Goal: Information Seeking & Learning: Learn about a topic

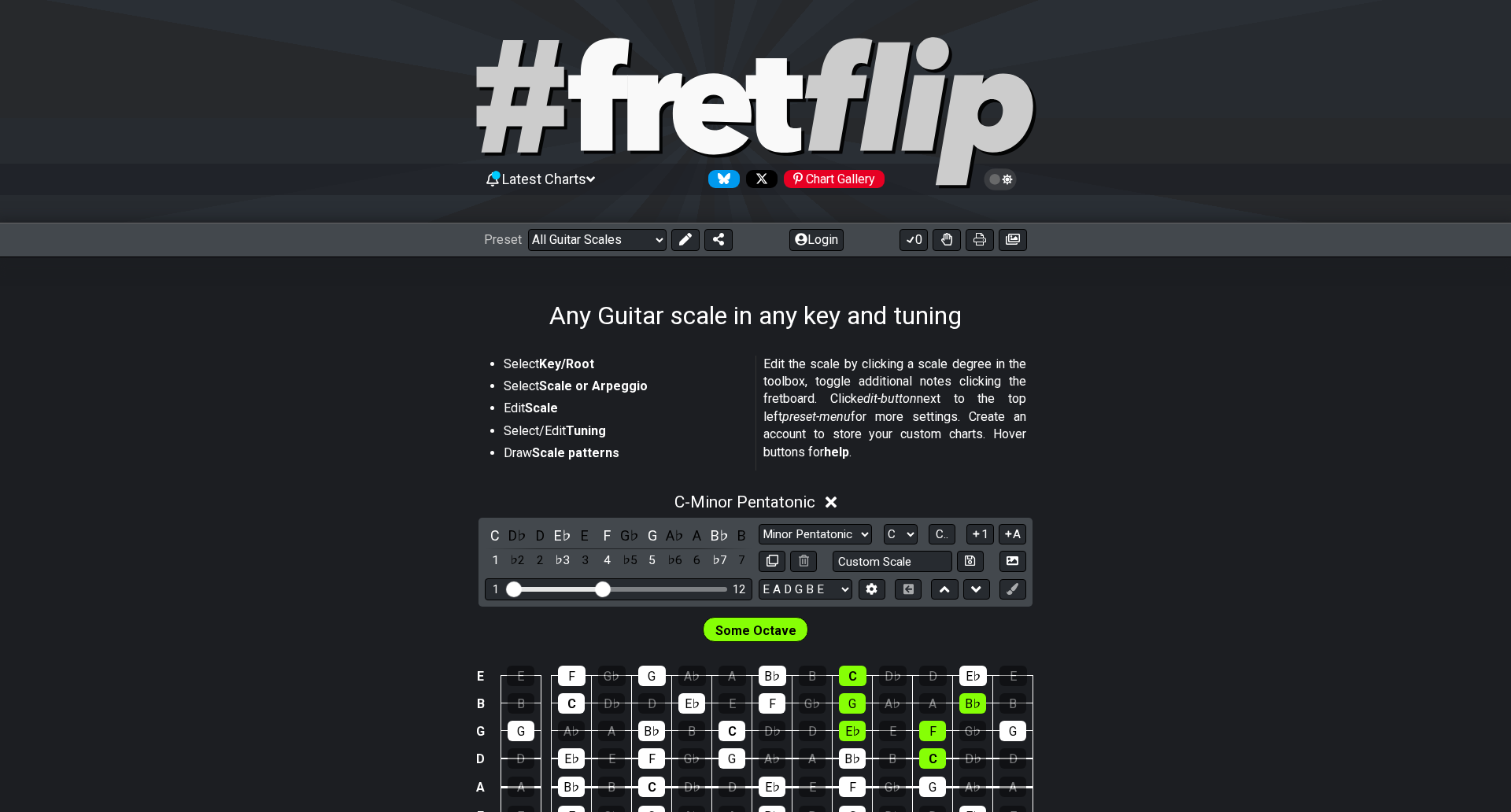
click at [1258, 433] on section "Select Key/Root Select Scale or Arpeggio Edit Scale Select/Edit Tuning Draw Sca…" at bounding box center [756, 416] width 1511 height 134
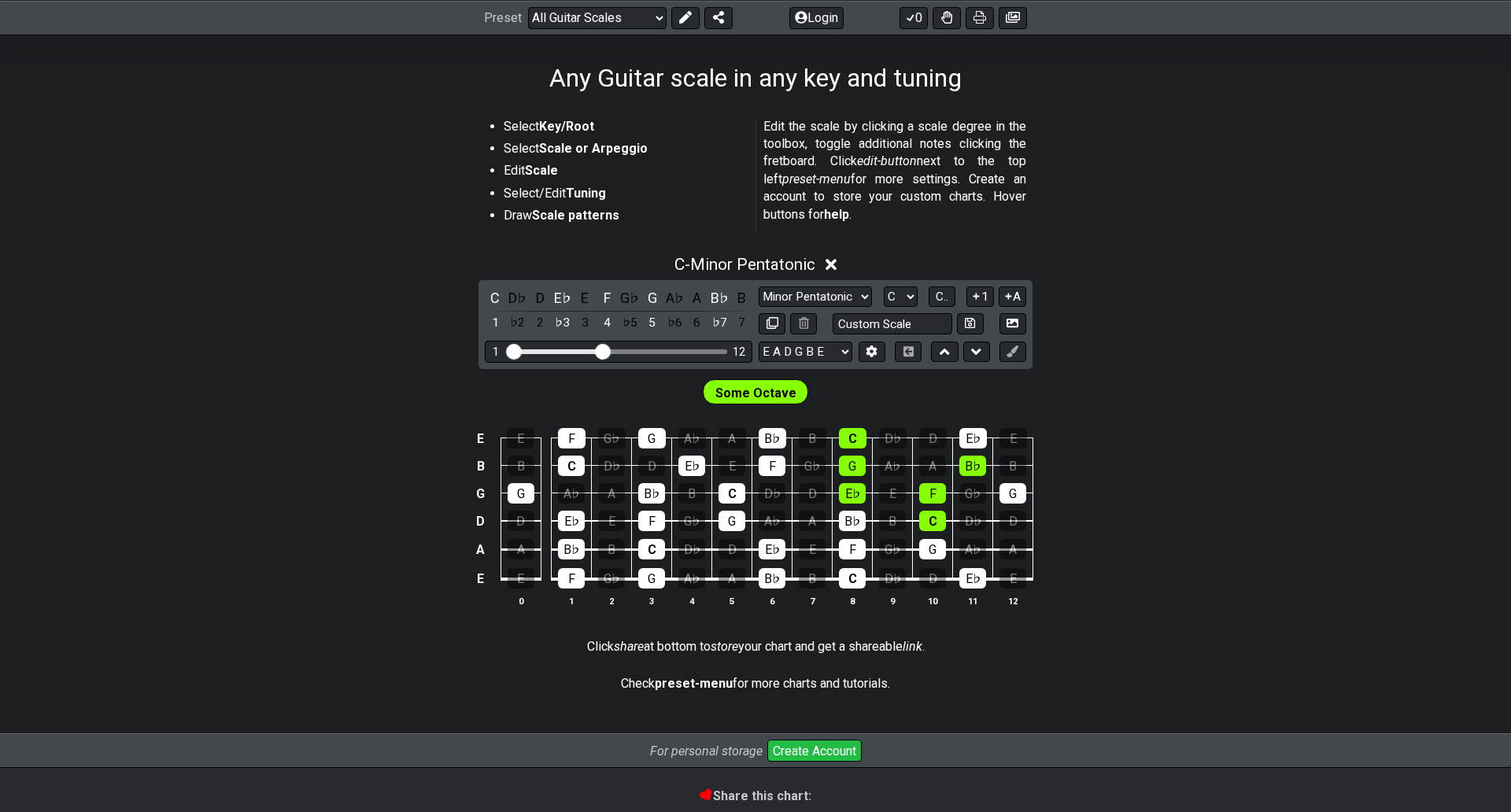
scroll to position [236, 0]
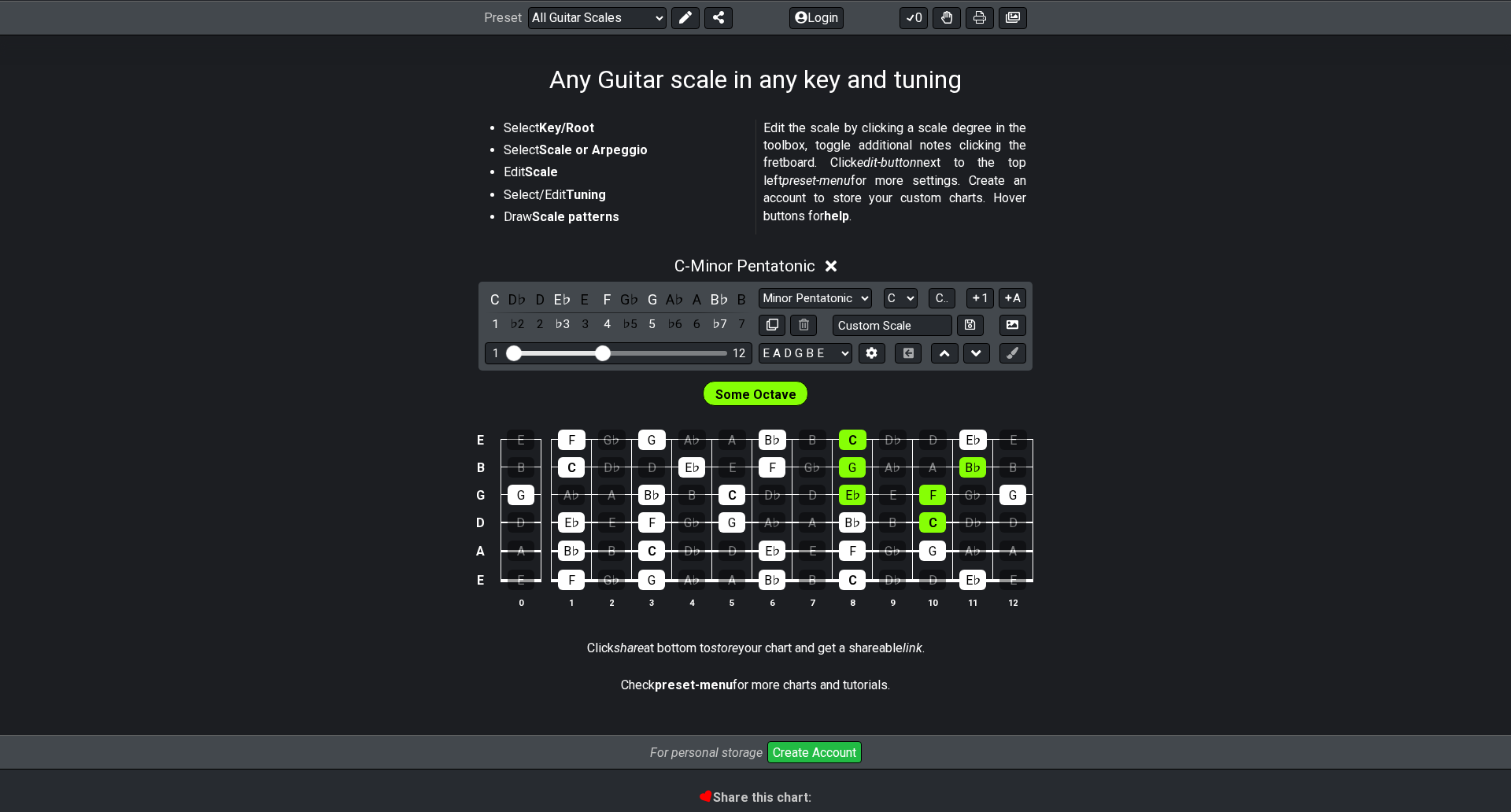
click at [1133, 414] on div "E E F G♭ G A♭ A B♭ B C D♭ D E♭ E B B C D♭ D E♭ E F G♭ G A♭ A B♭ B G G A♭ A B♭ B…" at bounding box center [756, 520] width 1511 height 221
click at [840, 353] on select "E A D G B E E A D G B E E A D G B E B E A D F♯ B A D G C E A D A D G B E E♭ A♭ …" at bounding box center [806, 354] width 94 height 21
select select "E A D G"
click at [759, 343] on select "E A D G B E E A D G B E E A D G B E B E A D F♯ B A D G C E A D A D G B E E♭ A♭ …" at bounding box center [806, 354] width 94 height 21
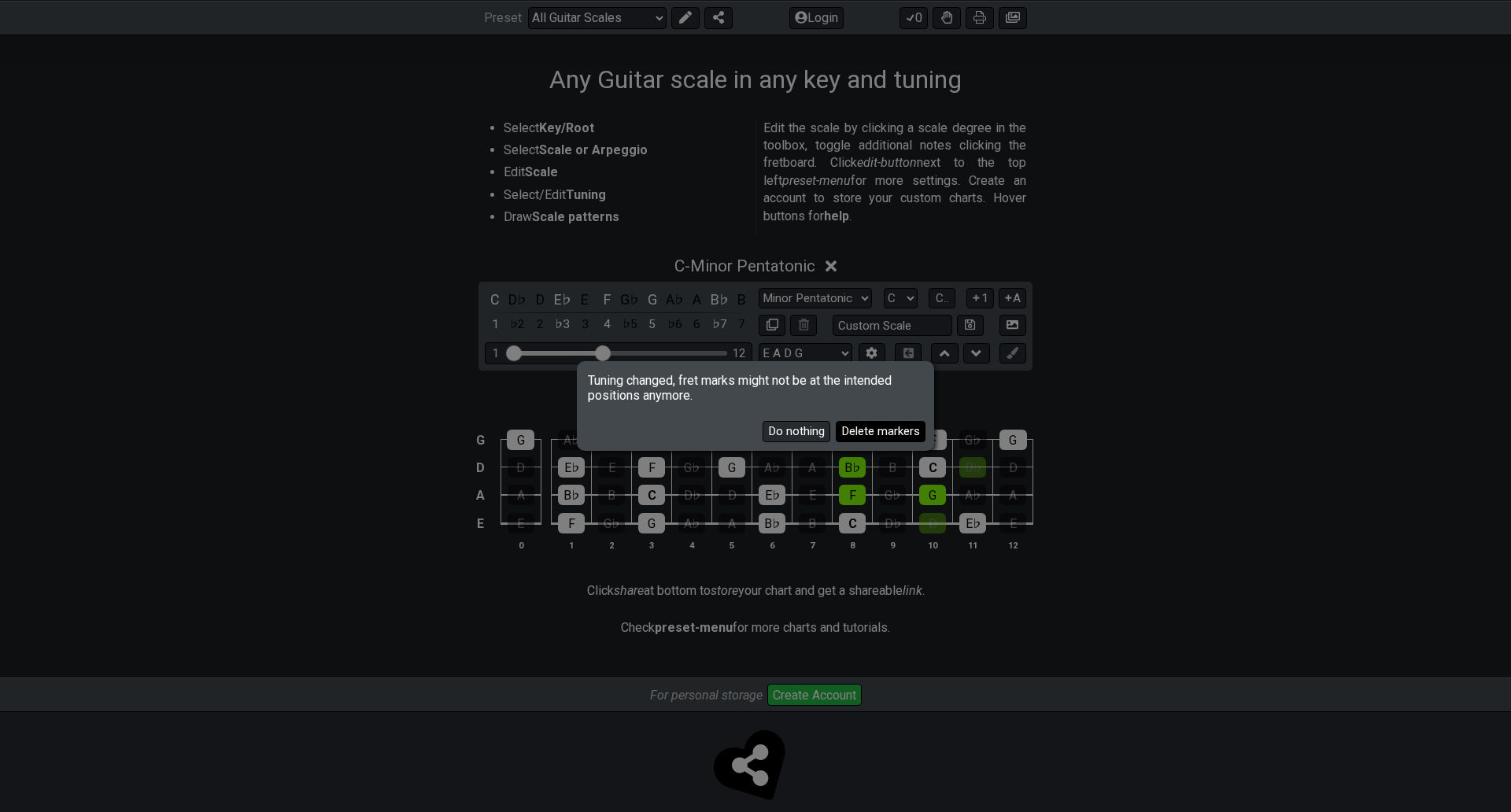
click at [856, 421] on button "Delete markers" at bounding box center [880, 432] width 90 height 21
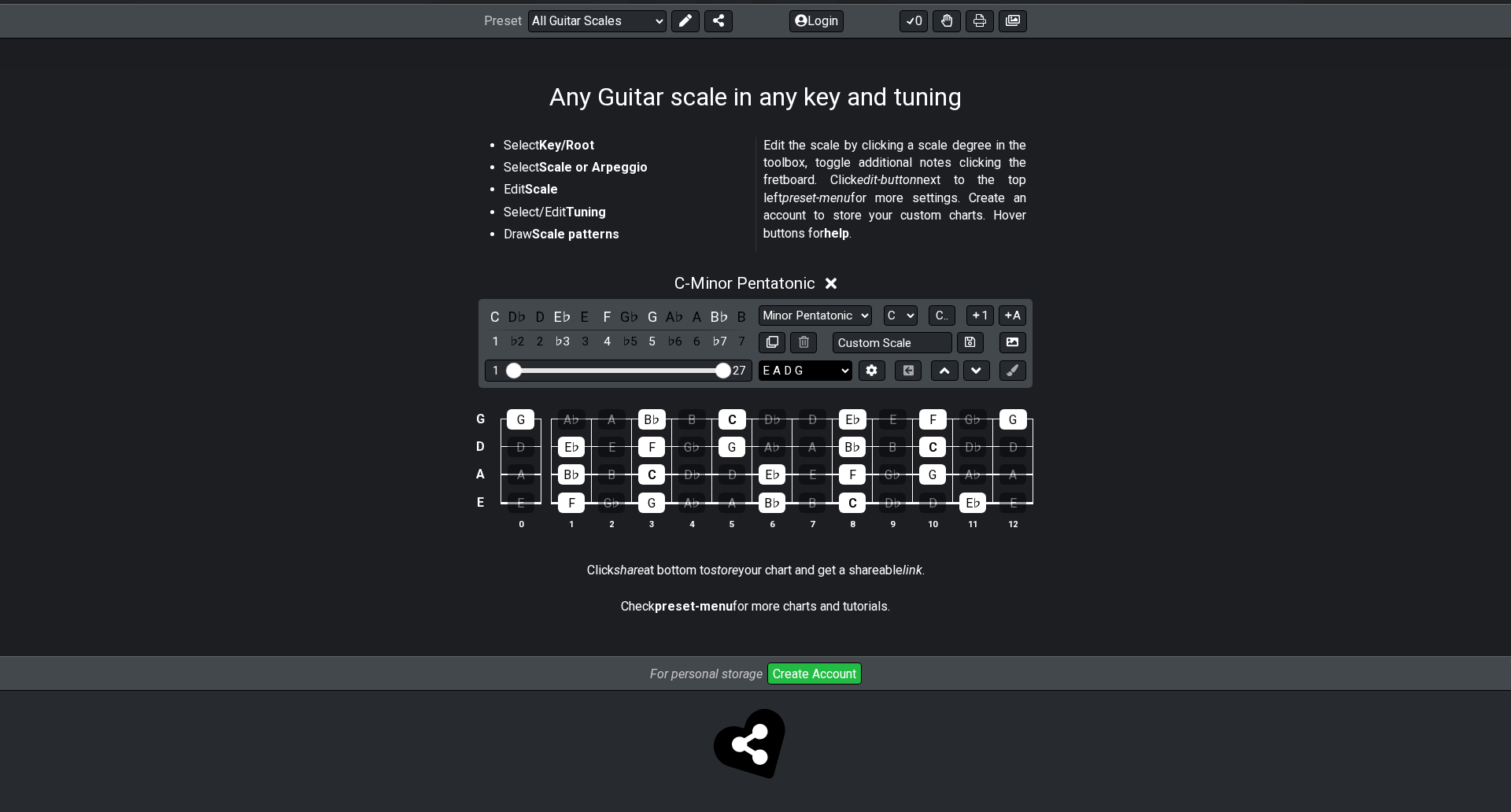
drag, startPoint x: 602, startPoint y: 356, endPoint x: 756, endPoint y: 356, distance: 154.0
click at [730, 369] on input "Visible fret range" at bounding box center [618, 369] width 224 height 0
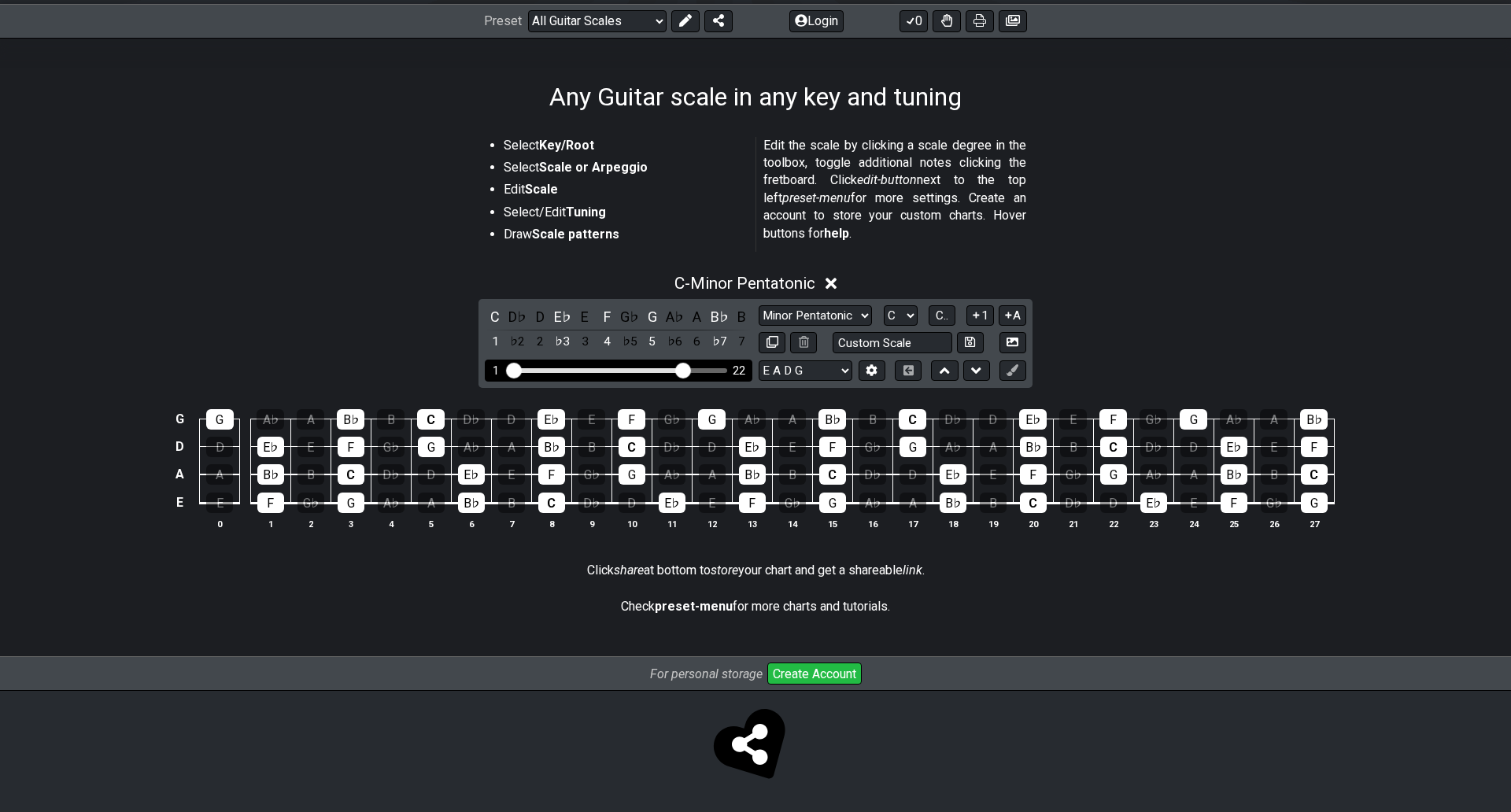
drag, startPoint x: 717, startPoint y: 356, endPoint x: 676, endPoint y: 356, distance: 41.0
click at [676, 369] on input "Visible fret range" at bounding box center [618, 369] width 224 height 0
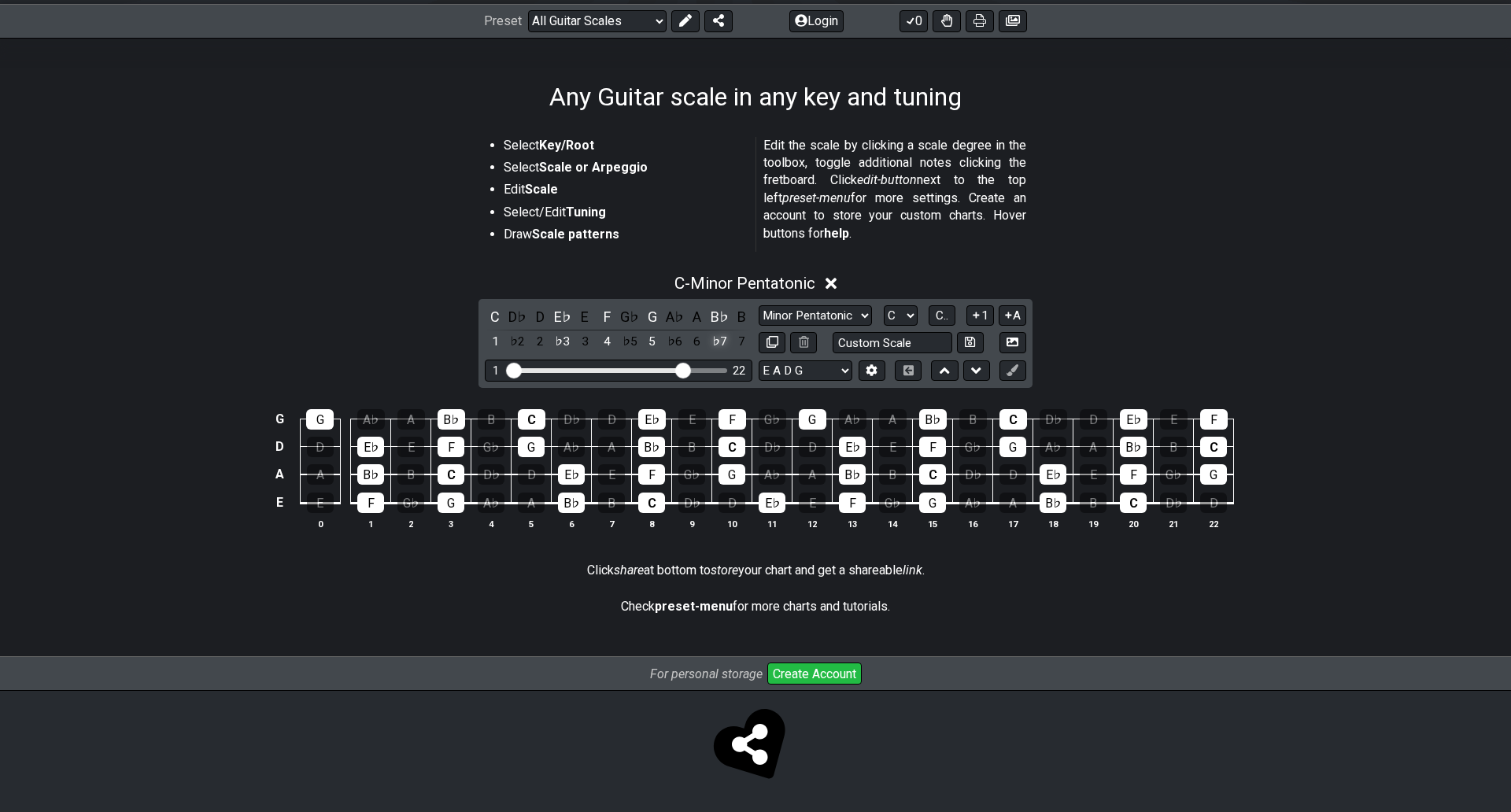
click at [711, 331] on div "♭7" at bounding box center [718, 341] width 20 height 21
click at [733, 331] on div "7" at bounding box center [742, 341] width 20 height 21
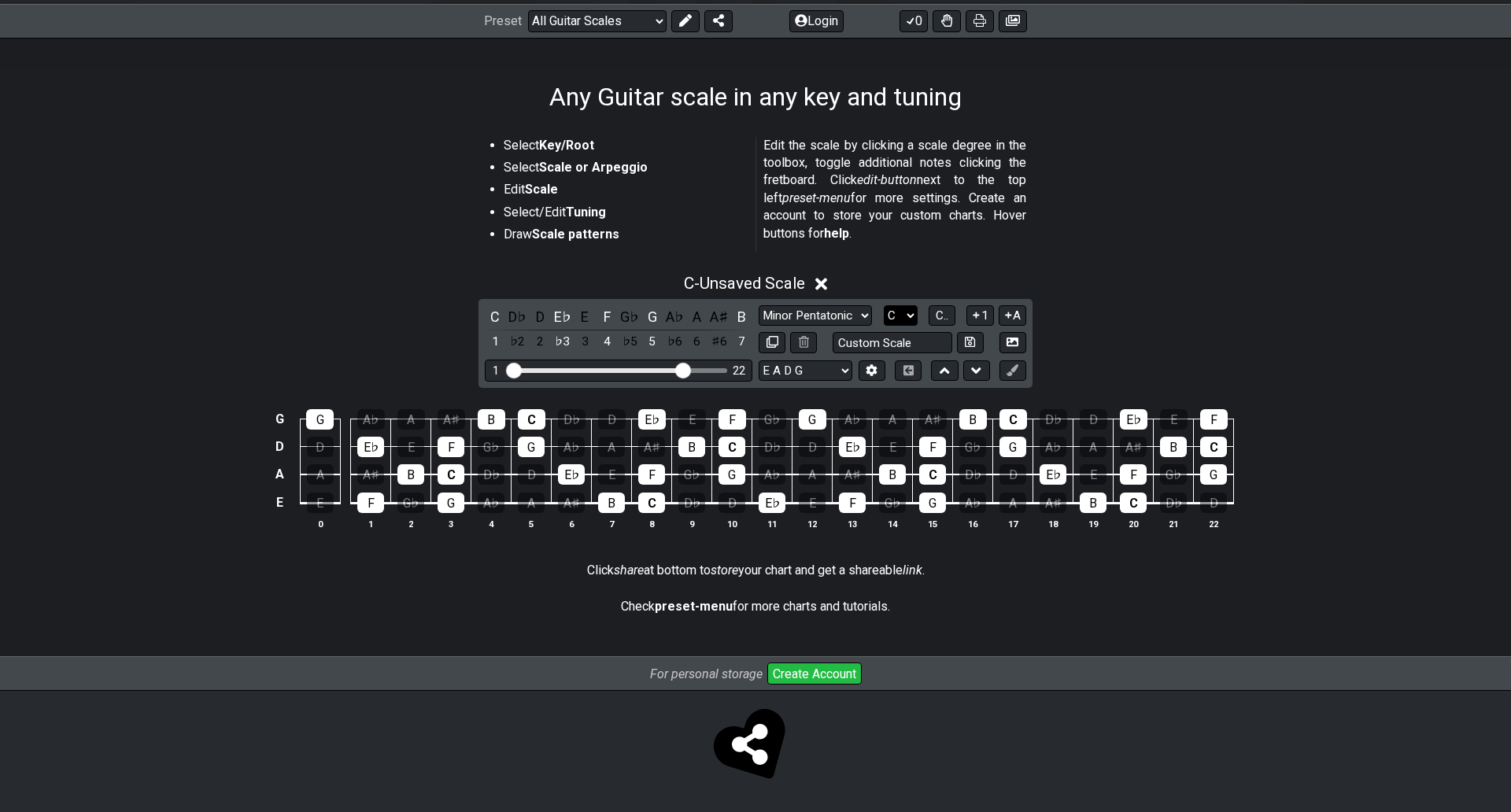
click at [910, 305] on select "A♭ A A♯ B♭ B C C♯ D♭ D D♯ E♭ E F F♯ G♭ G G♯" at bounding box center [901, 316] width 34 height 21
click at [905, 305] on select "A♭ A A♯ B♭ B C C♯ D♭ D D♯ E♭ E F F♯ G♭ G G♯" at bounding box center [901, 316] width 34 height 21
click at [942, 308] on span "C.." at bounding box center [942, 316] width 13 height 15
click at [942, 308] on span "1..7" at bounding box center [940, 316] width 19 height 15
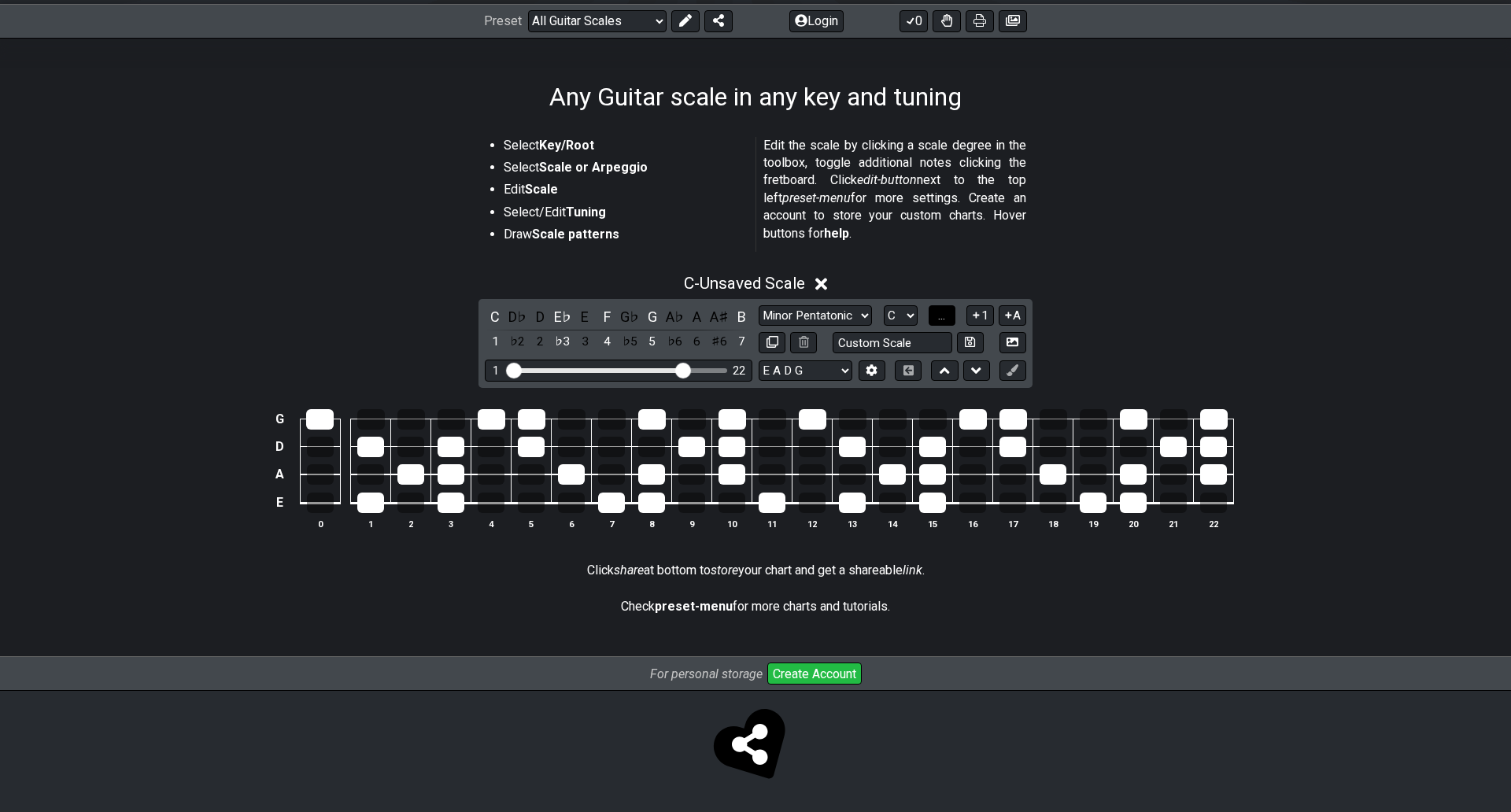
click at [942, 305] on button "..." at bounding box center [941, 316] width 27 height 21
click at [942, 308] on span "C.." at bounding box center [942, 316] width 13 height 15
click at [943, 308] on span "1..7" at bounding box center [940, 316] width 19 height 15
click at [943, 305] on button "..." at bounding box center [941, 316] width 27 height 21
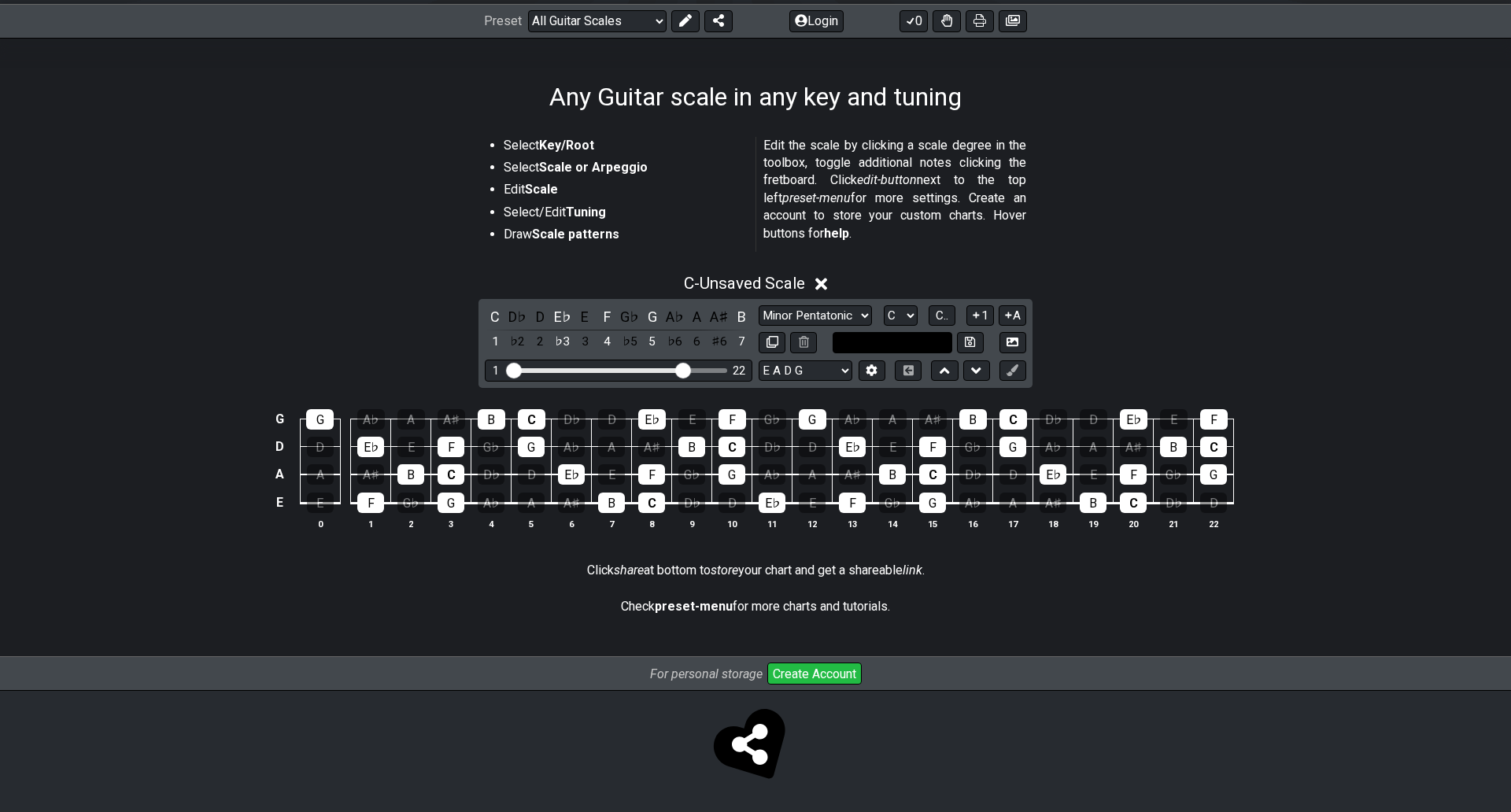
click at [928, 332] on input "text" at bounding box center [892, 342] width 119 height 21
type input "Custom Scale"
click at [1191, 326] on div "C - Unsaved Scale C D♭ D E♭ E F G♭ G A♭ A A♯ B 1 ♭2 2 ♭3 3 4 ♭5 5 ♭6 6 ♯6 7 Min…" at bounding box center [756, 408] width 1511 height 288
click at [734, 331] on div "7" at bounding box center [742, 341] width 20 height 21
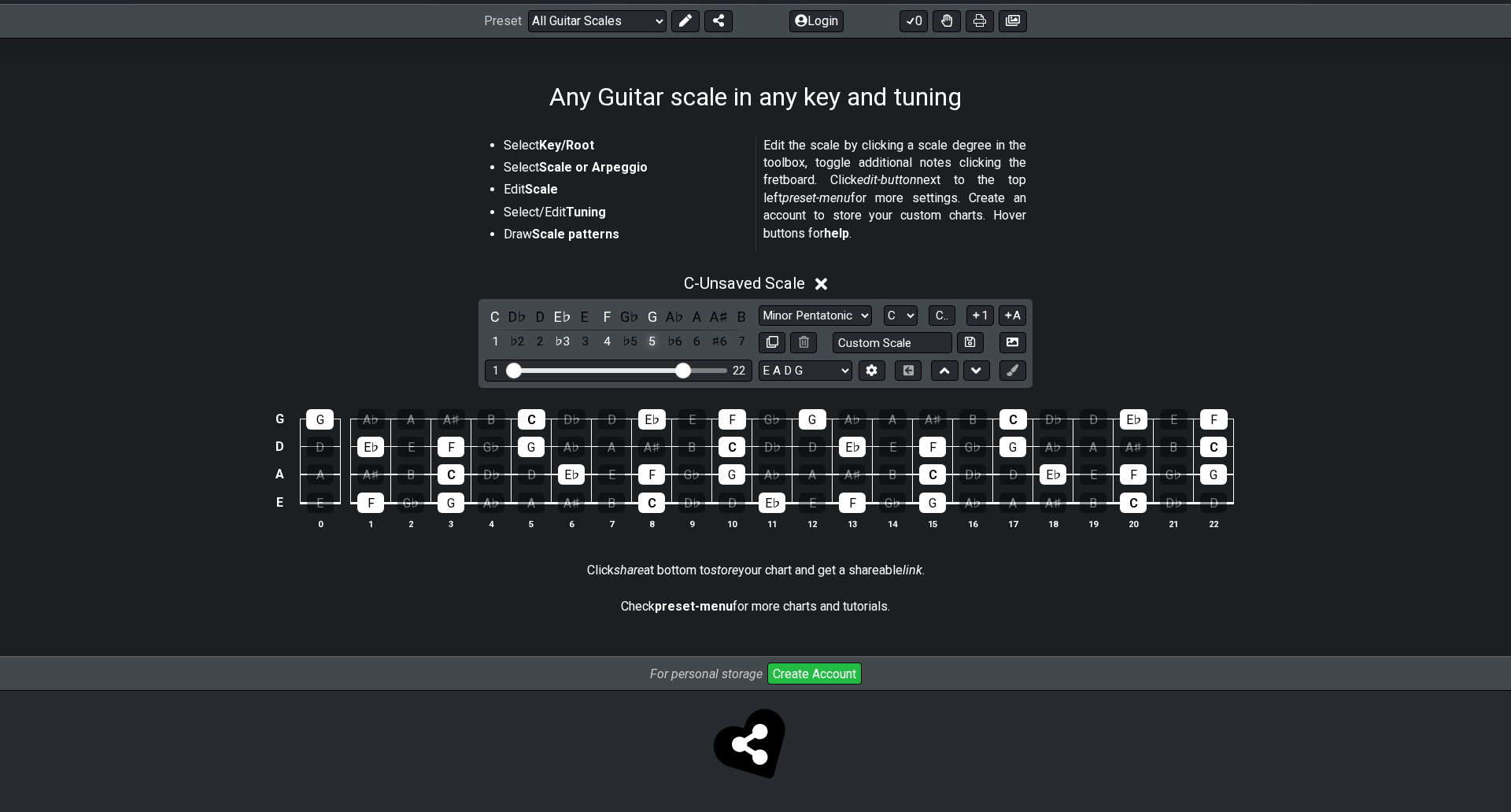
click at [648, 331] on div "5" at bounding box center [651, 341] width 20 height 21
click at [605, 331] on div "4" at bounding box center [607, 341] width 20 height 21
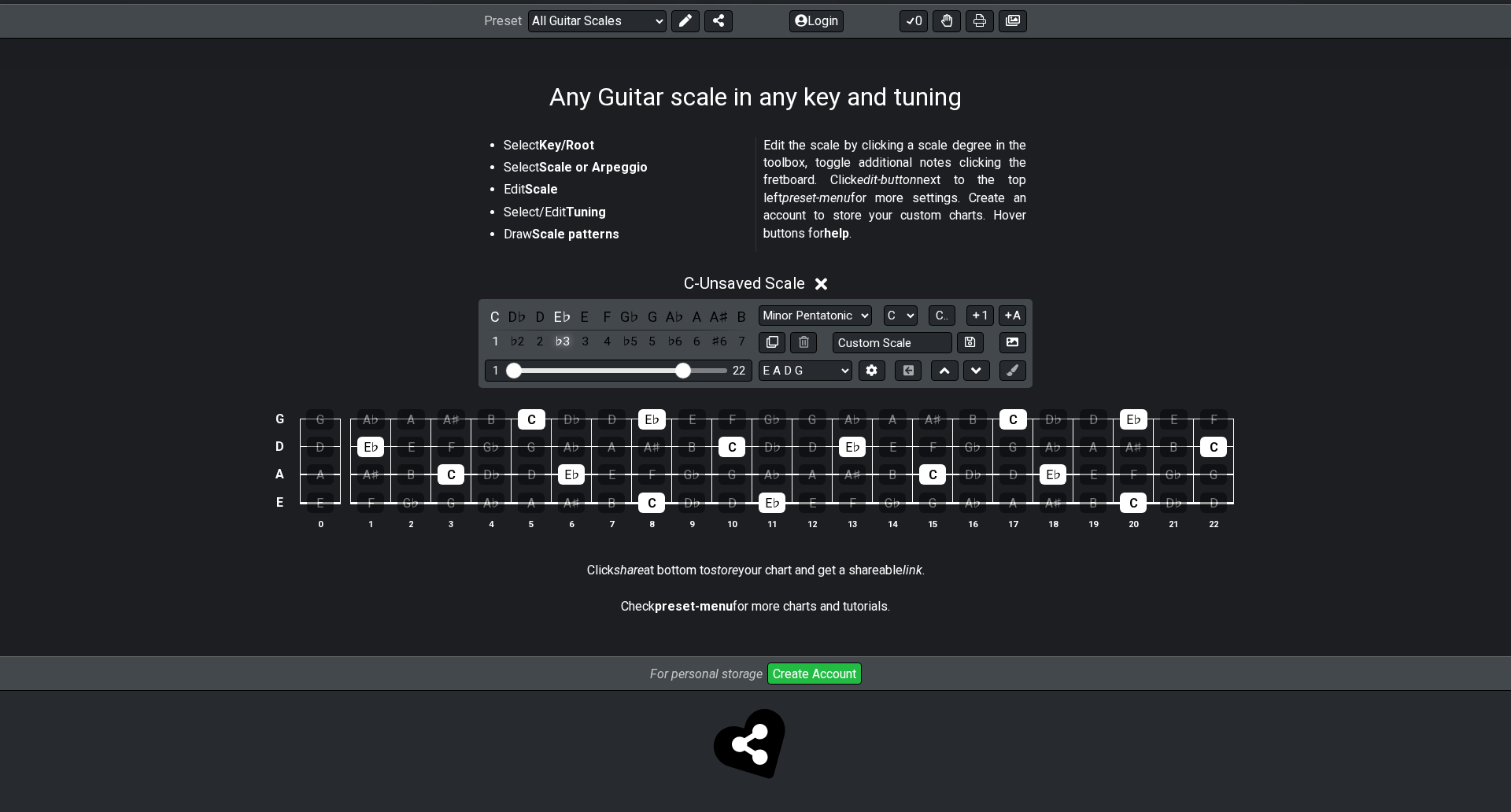
click at [561, 331] on div "♭3" at bounding box center [562, 341] width 20 height 21
click at [535, 306] on div "D" at bounding box center [539, 316] width 20 height 21
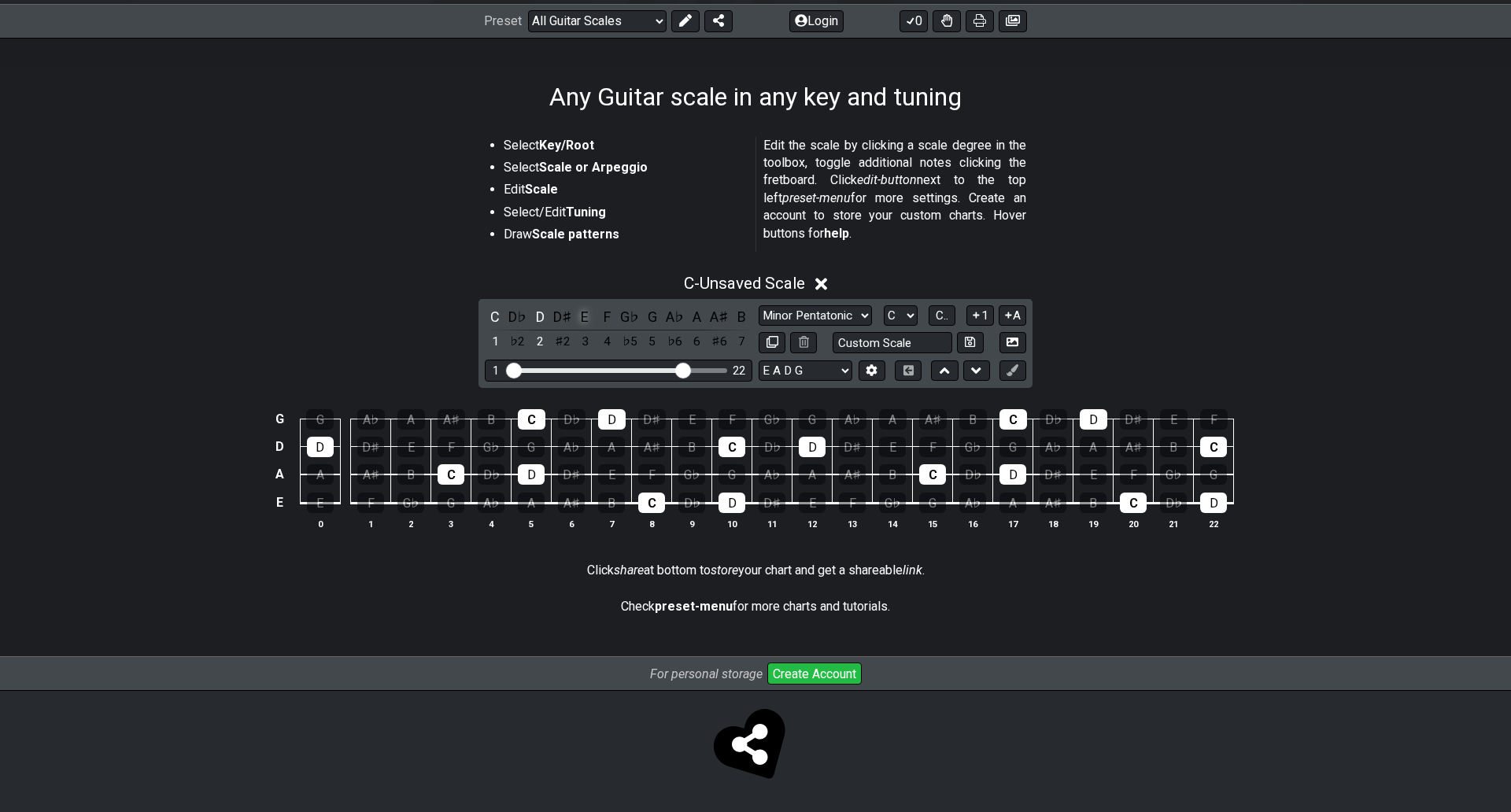
click at [576, 306] on div "E" at bounding box center [584, 316] width 20 height 21
click at [601, 306] on div "F" at bounding box center [607, 316] width 20 height 21
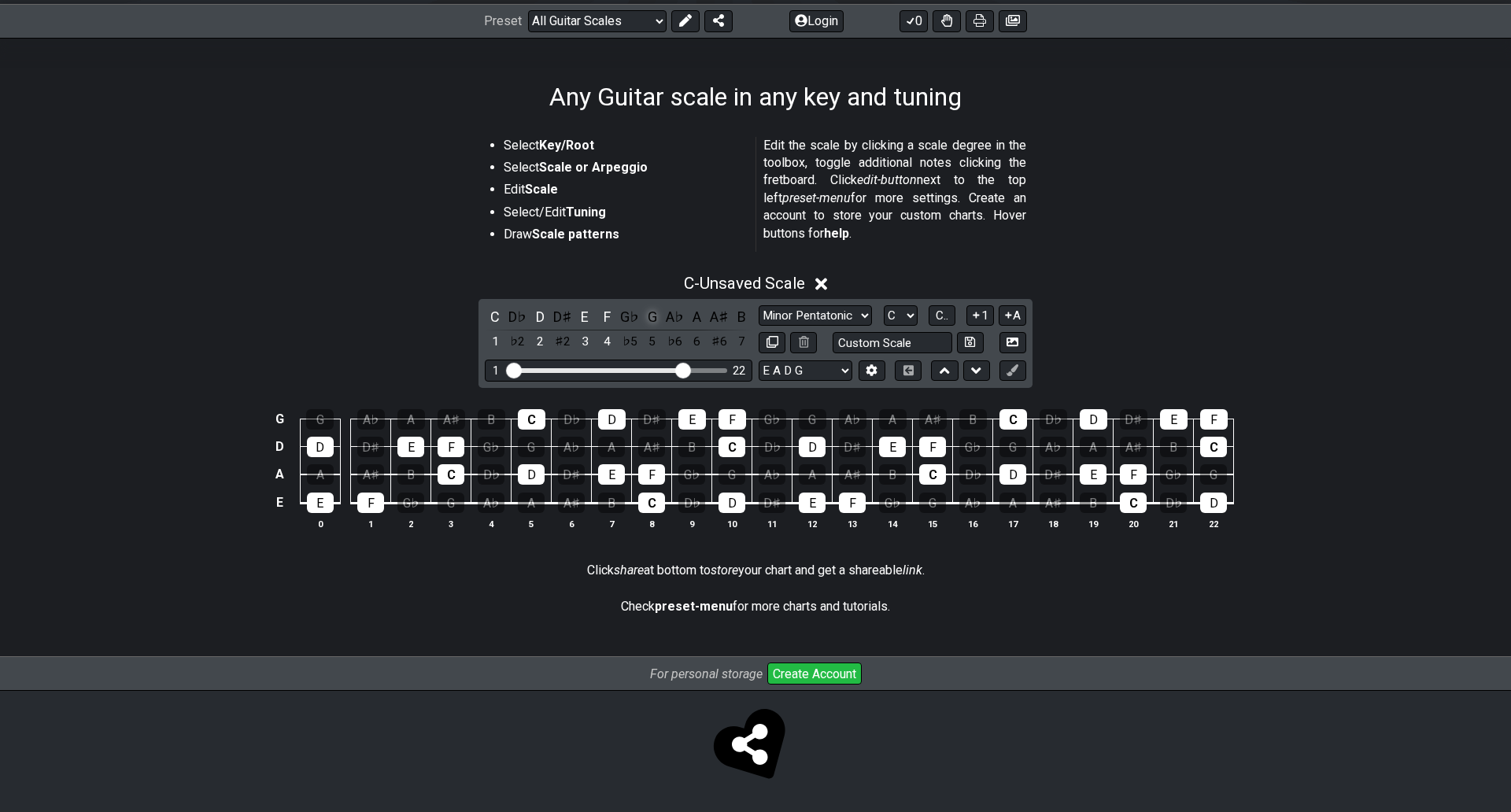
click at [647, 306] on div "G" at bounding box center [651, 316] width 20 height 21
click at [695, 306] on div "A" at bounding box center [697, 316] width 20 height 21
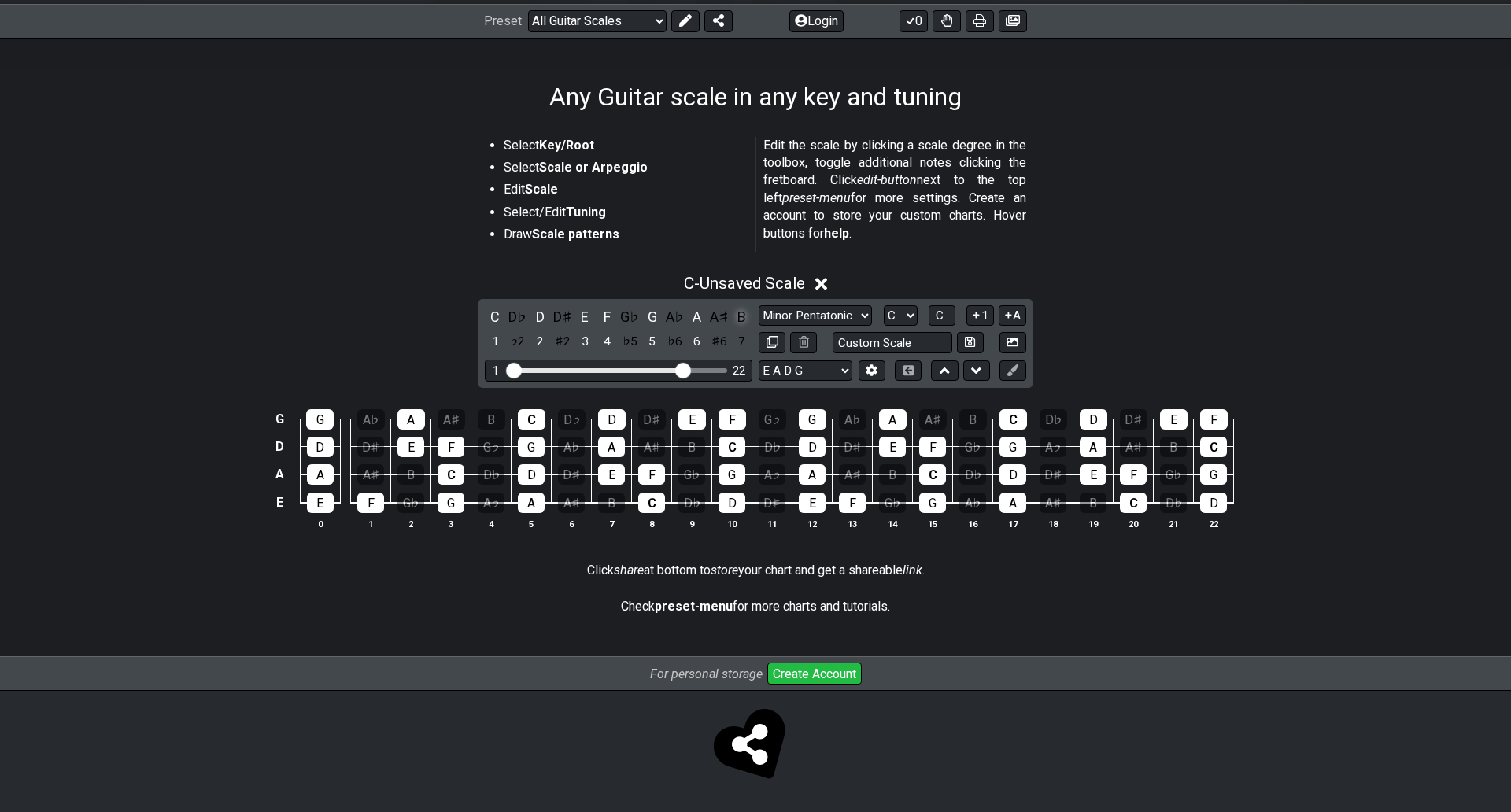
click at [738, 306] on div "B" at bounding box center [742, 316] width 20 height 21
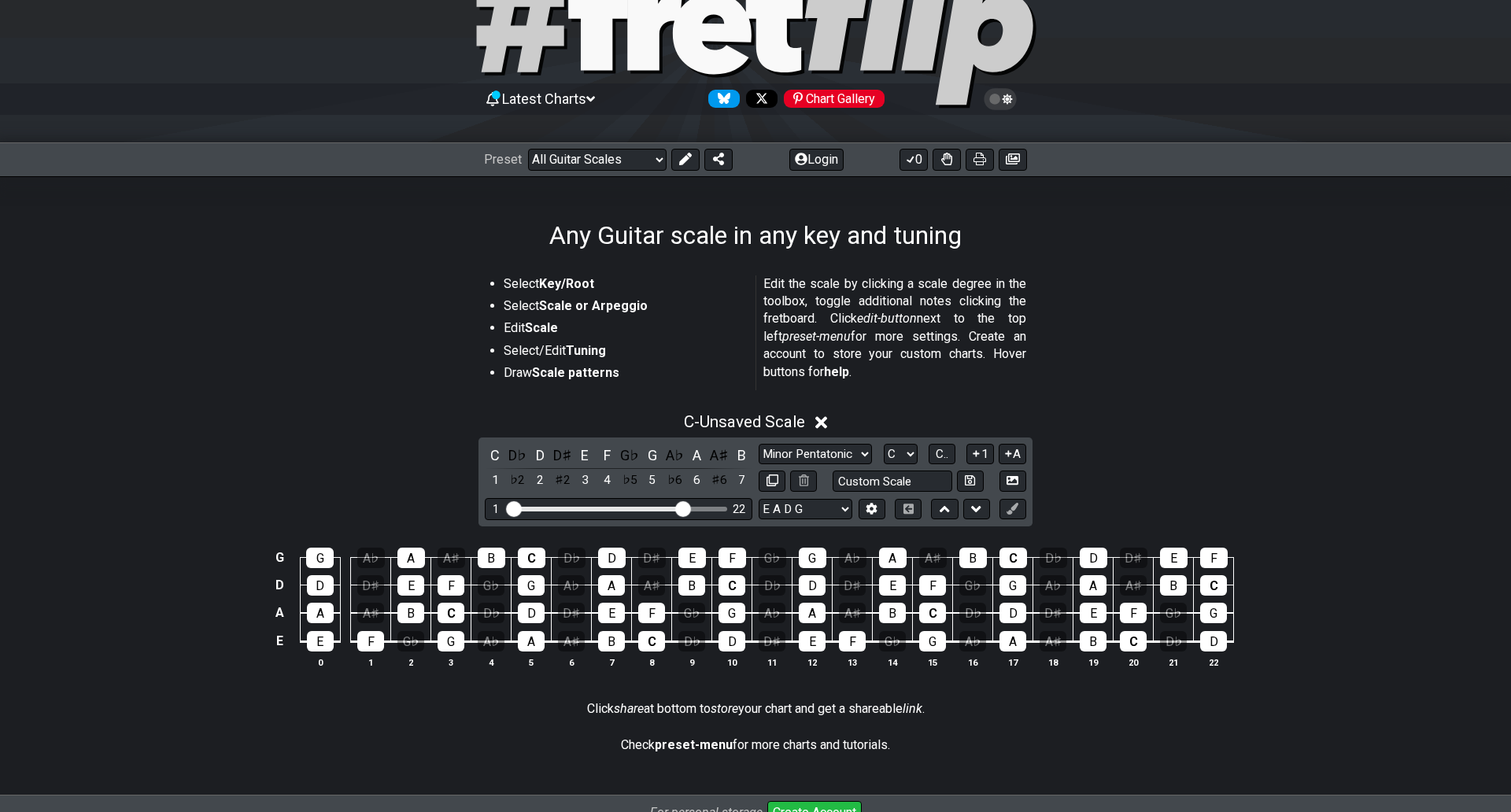
scroll to position [157, 0]
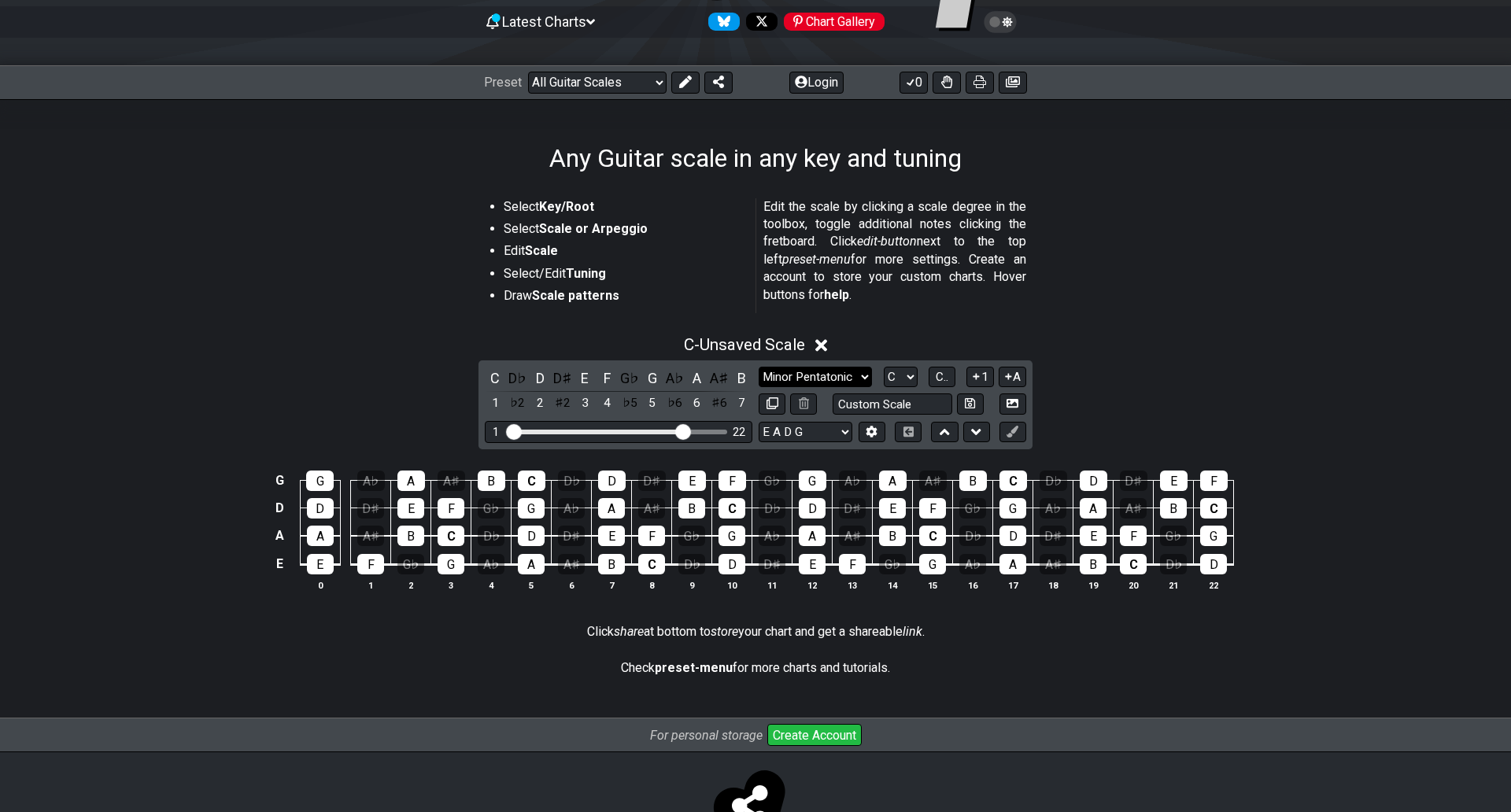
click at [855, 372] on select "Minor Pentatonic Root Minor Pentatonic Major Pentatonic Minor Blues Major Blues…" at bounding box center [815, 377] width 113 height 21
click at [759, 366] on select "Minor Pentatonic Root Minor Pentatonic Major Pentatonic Minor Blues Major Blues…" at bounding box center [815, 377] width 113 height 21
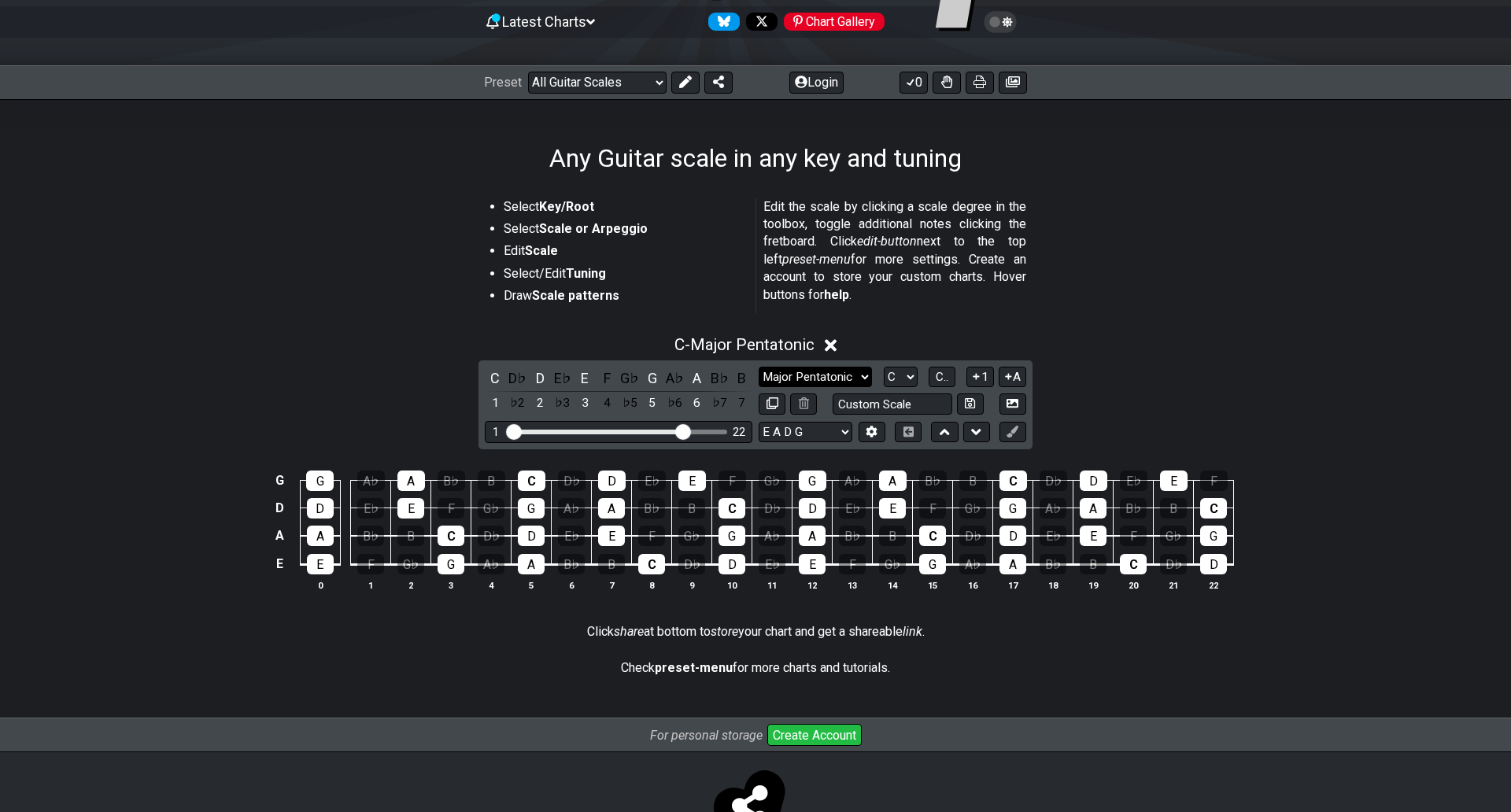
click at [843, 371] on select "Minor Pentatonic Root Minor Pentatonic Major Pentatonic Minor Blues Major Blues…" at bounding box center [815, 377] width 113 height 21
click at [759, 366] on select "Minor Pentatonic Root Minor Pentatonic Major Pentatonic Minor Blues Major Blues…" at bounding box center [815, 377] width 113 height 21
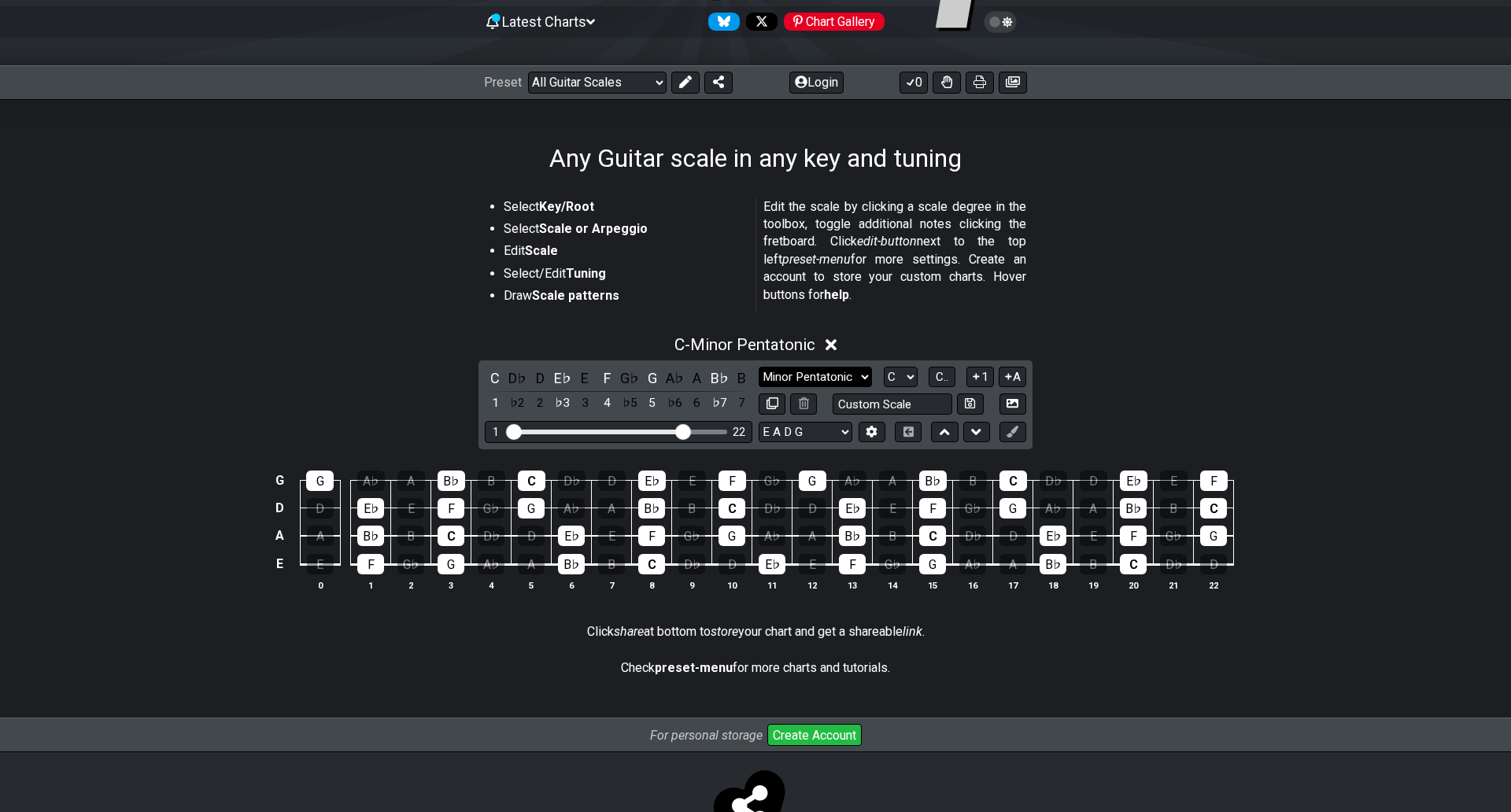
click at [835, 374] on select "Minor Pentatonic Root Minor Pentatonic Major Pentatonic Minor Blues Major Blues…" at bounding box center [815, 377] width 113 height 21
select select "Major"
click at [759, 366] on select "Minor Pentatonic Root Minor Pentatonic Major Pentatonic Minor Blues Major Blues…" at bounding box center [815, 377] width 113 height 21
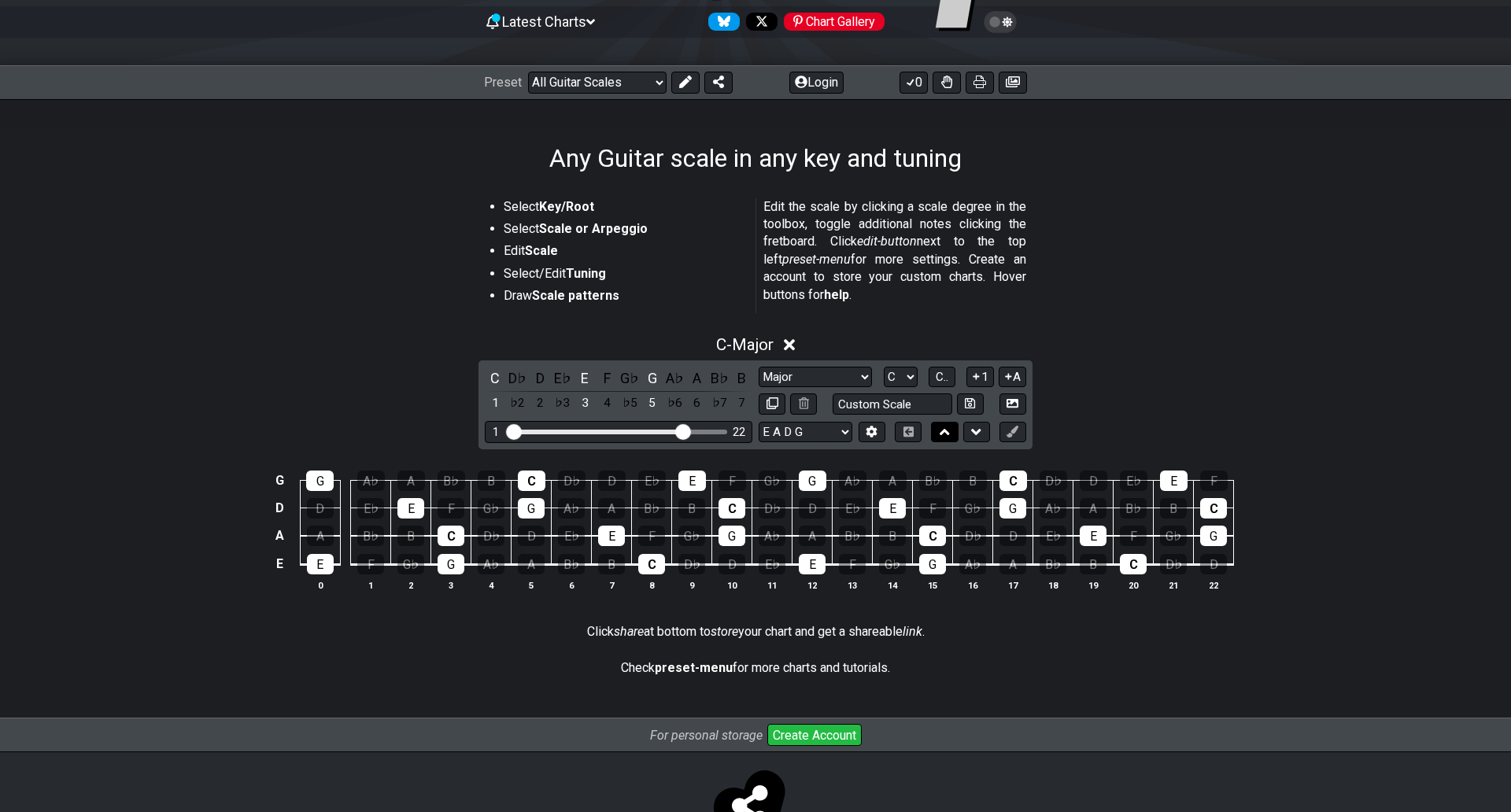
click at [940, 432] on icon at bounding box center [944, 431] width 10 height 15
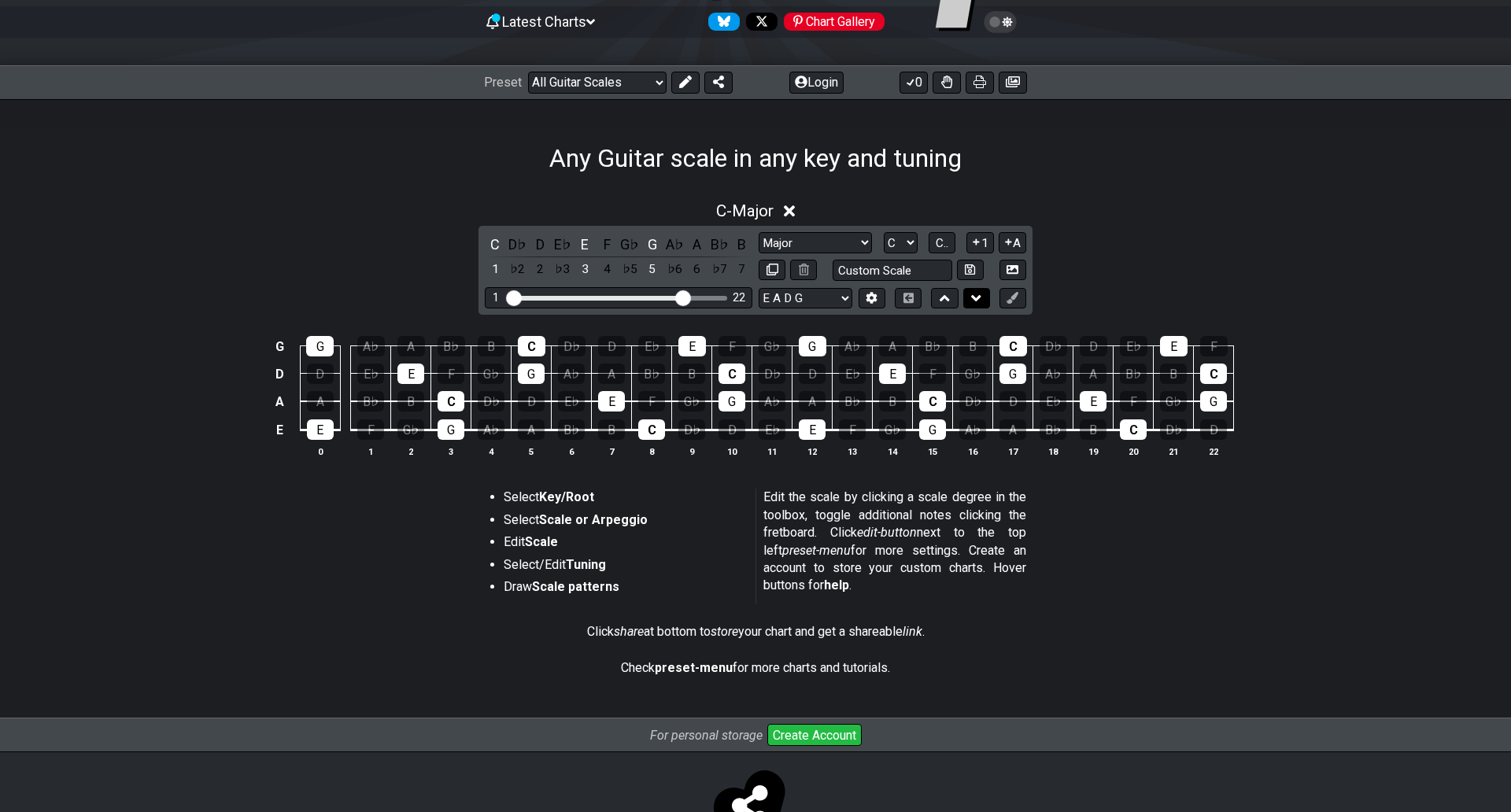
click at [971, 295] on icon at bounding box center [976, 298] width 10 height 15
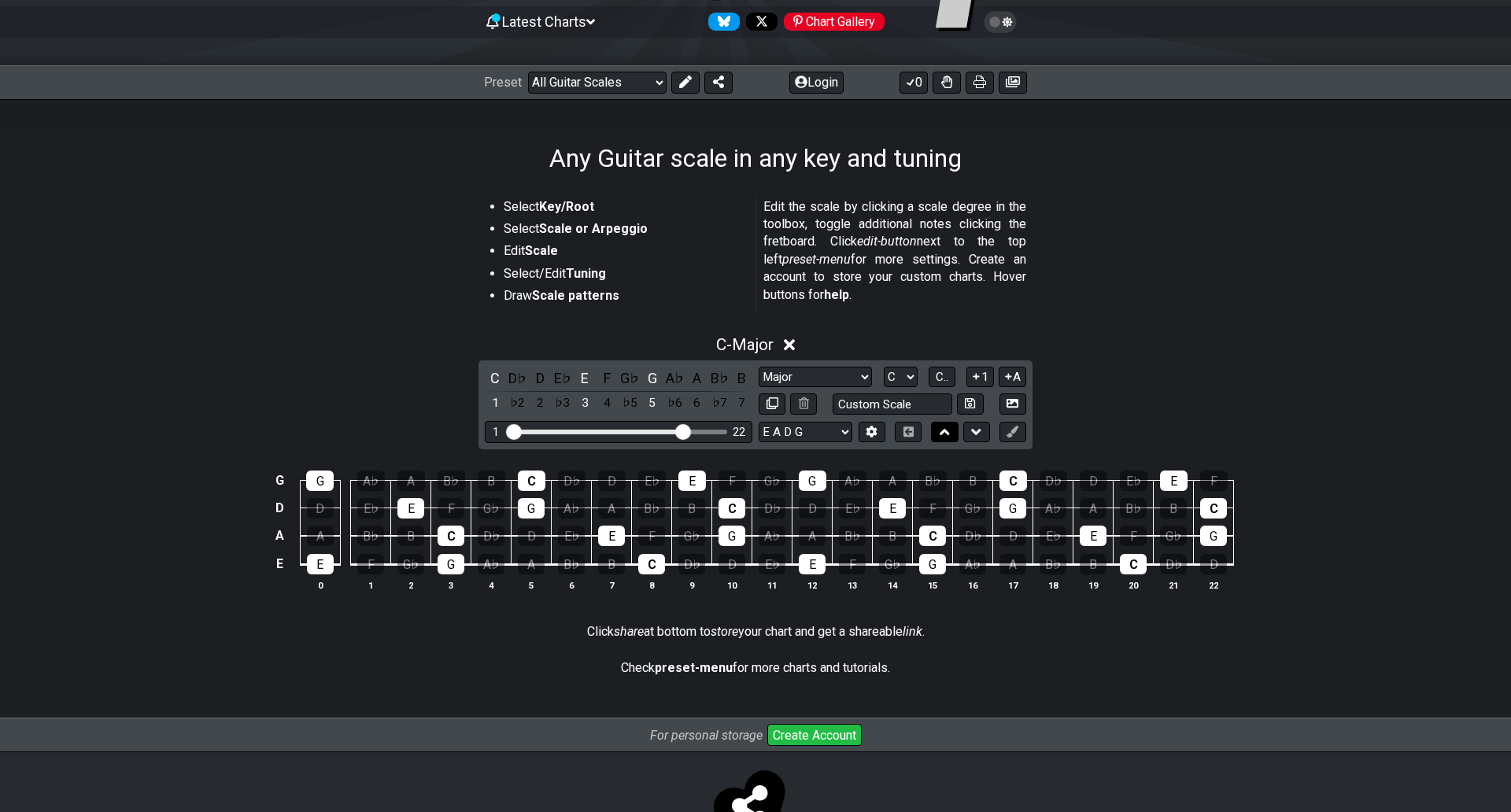
click at [940, 430] on icon at bounding box center [944, 432] width 10 height 6
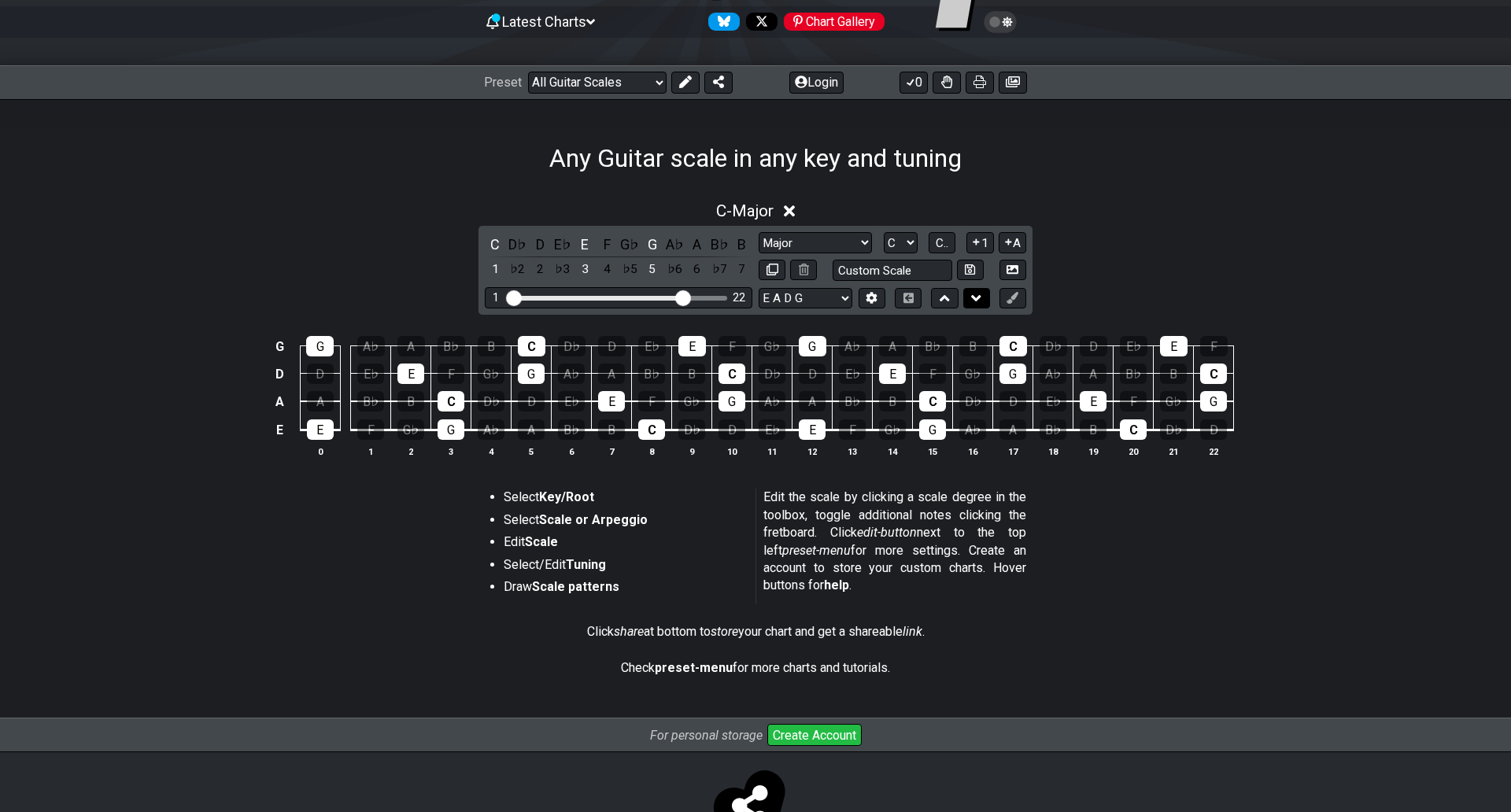
click at [964, 296] on button at bounding box center [976, 299] width 27 height 21
